Goal: Find specific page/section: Find specific page/section

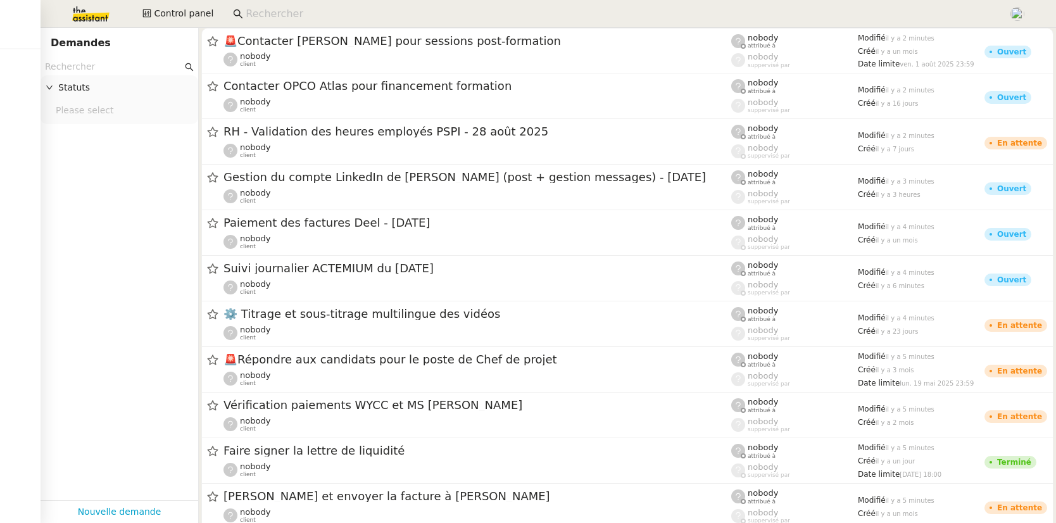
click at [288, 15] on input at bounding box center [621, 14] width 750 height 17
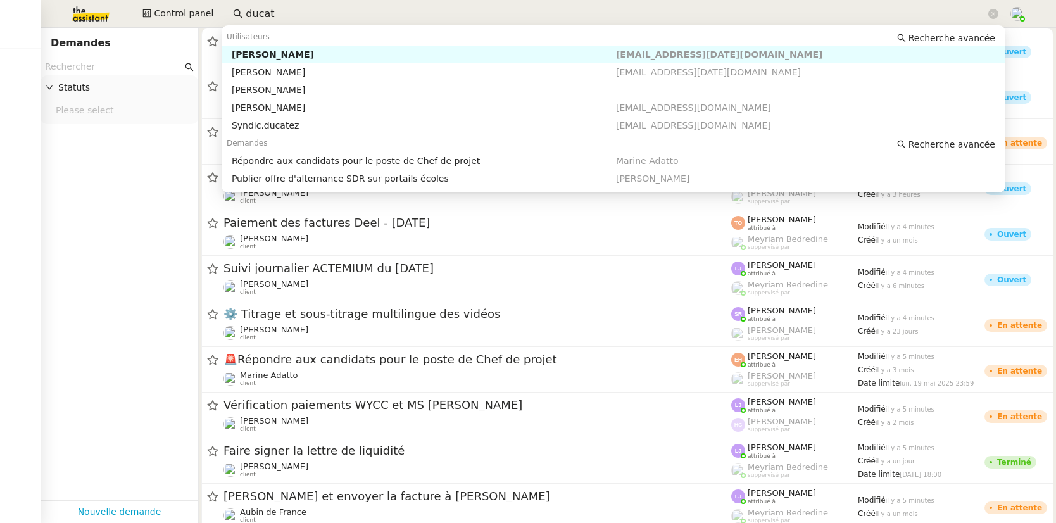
click at [302, 55] on div "Margaux Ducat" at bounding box center [424, 54] width 384 height 11
type input "ducat"
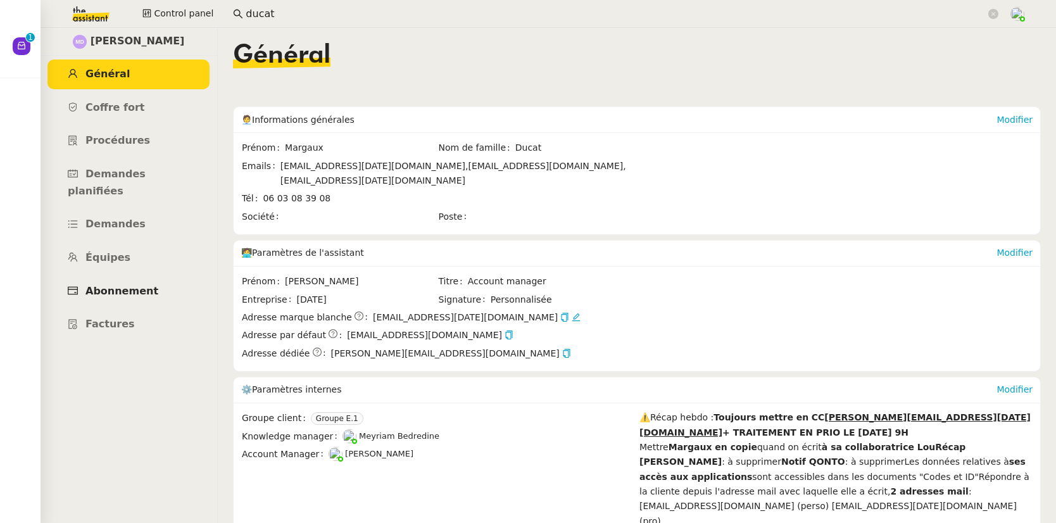
click at [120, 285] on span "Abonnement" at bounding box center [121, 291] width 73 height 12
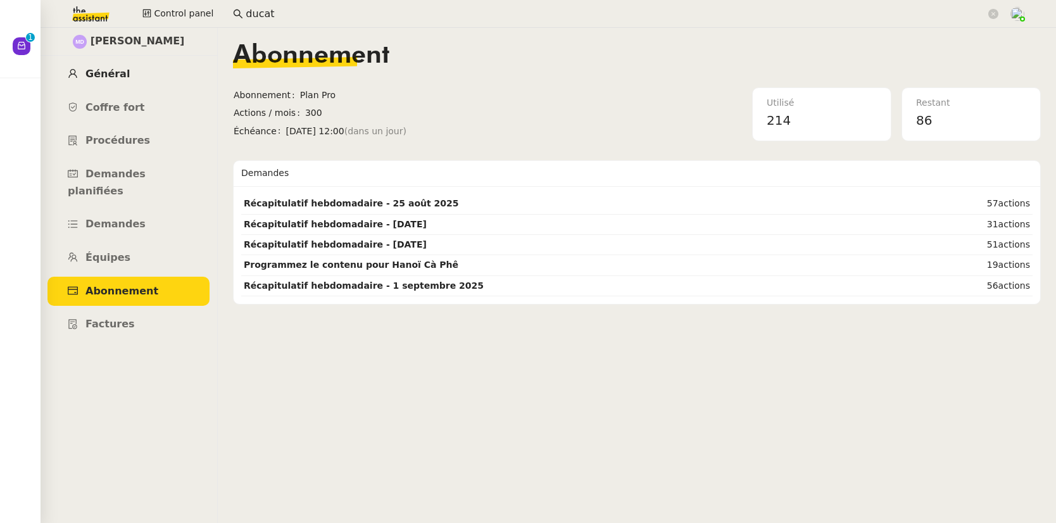
click at [120, 76] on span "Général" at bounding box center [107, 74] width 44 height 12
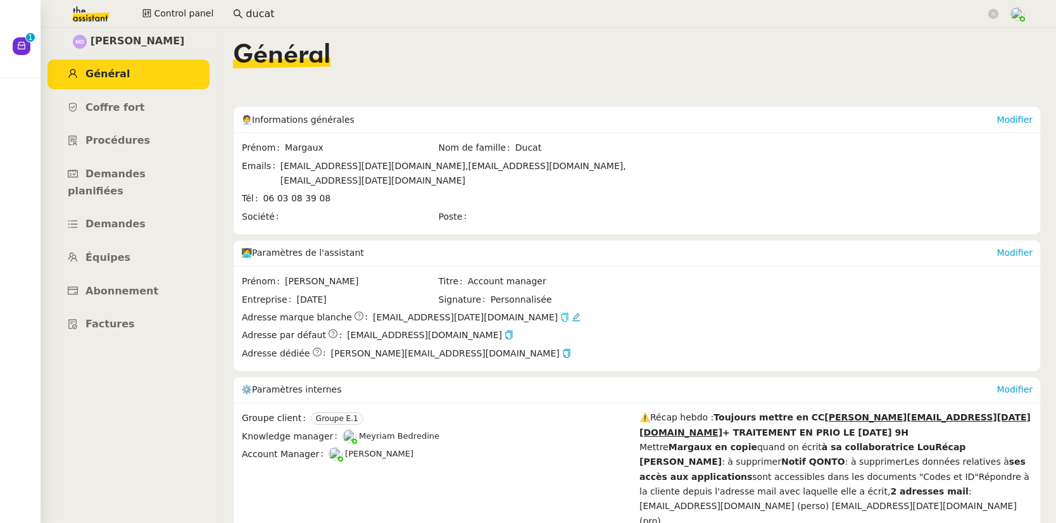
click at [562, 313] on icon "button" at bounding box center [565, 317] width 7 height 9
click at [562, 349] on icon "button" at bounding box center [566, 353] width 9 height 9
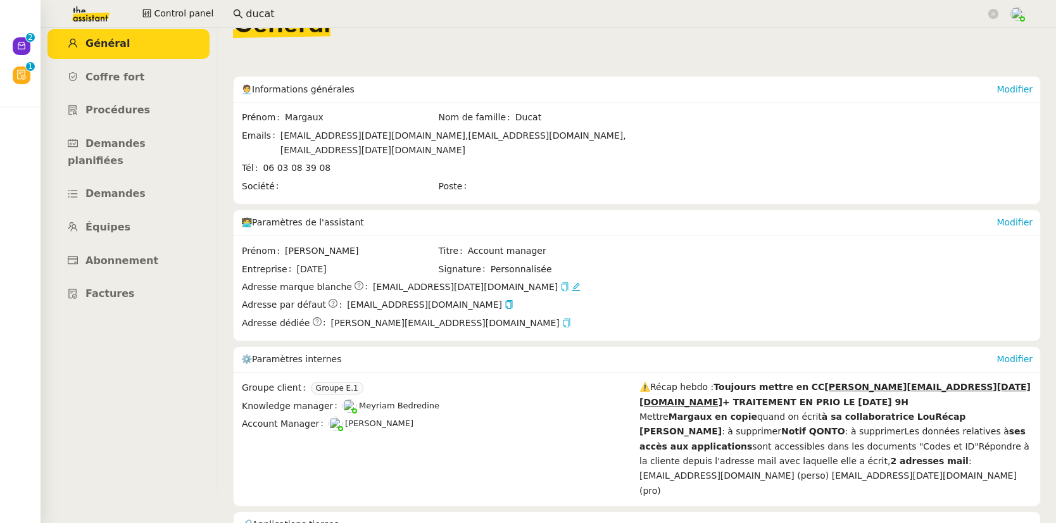
scroll to position [74, 0]
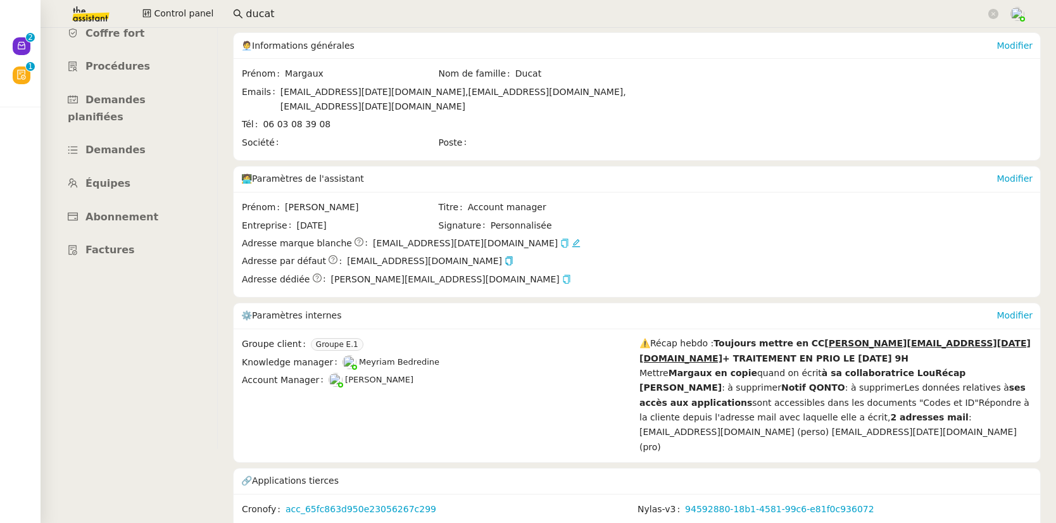
click at [351, 521] on link "cus_PmPj8HB4tx7k2B" at bounding box center [325, 528] width 97 height 15
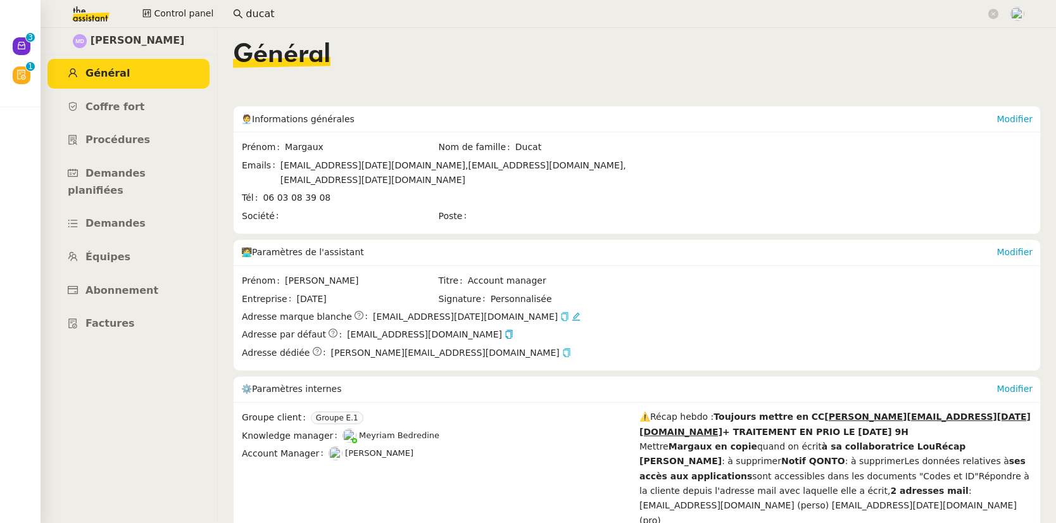
scroll to position [0, 0]
drag, startPoint x: 175, startPoint y: 42, endPoint x: 101, endPoint y: 43, distance: 74.1
click at [101, 43] on div "Margaux Ducat" at bounding box center [128, 42] width 177 height 28
copy span "Margaux Ducat"
